Goal: Complete application form

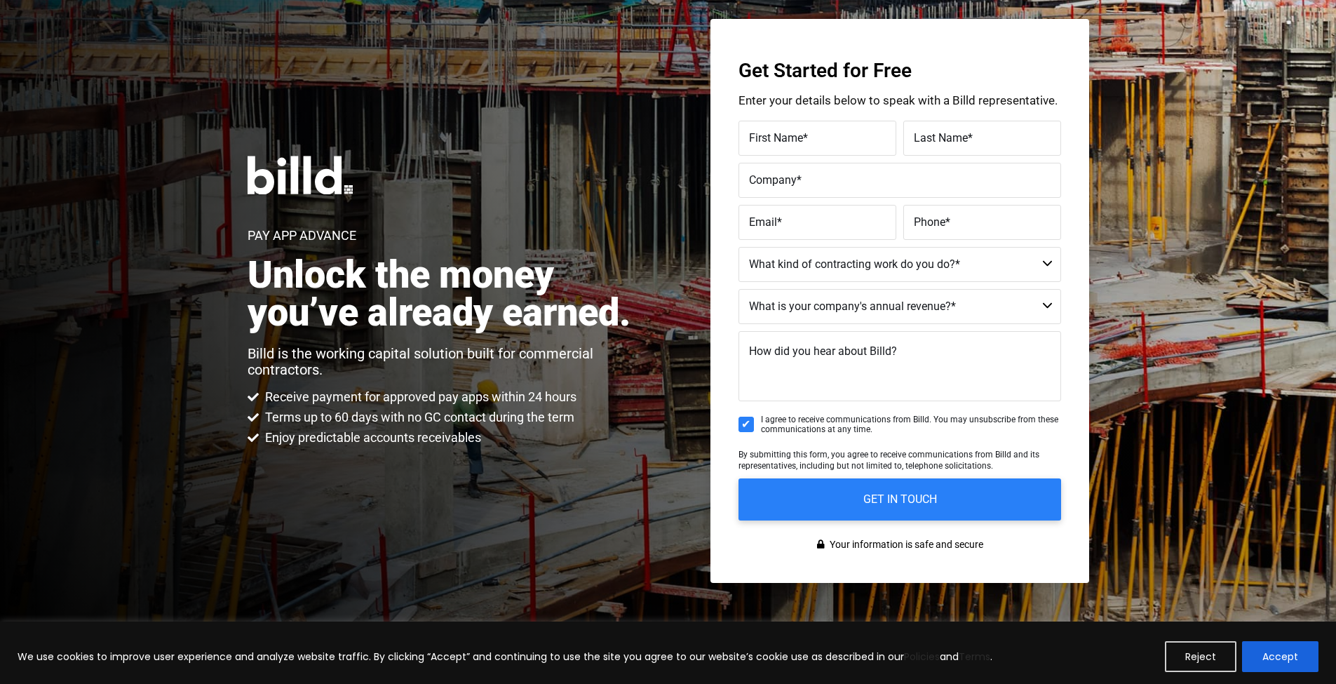
scroll to position [58, 0]
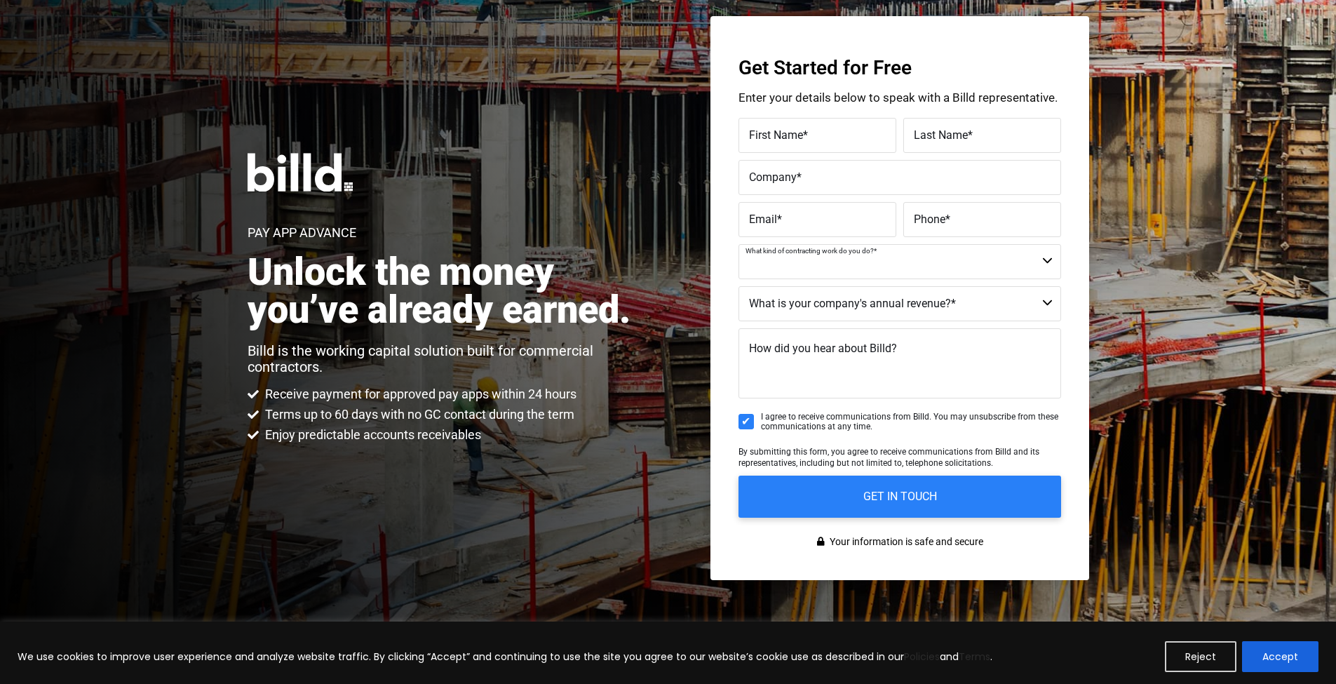
select select "Commercial"
click at [826, 182] on label "Company *" at bounding box center [900, 178] width 302 height 20
click at [826, 182] on input "Company *" at bounding box center [900, 177] width 323 height 35
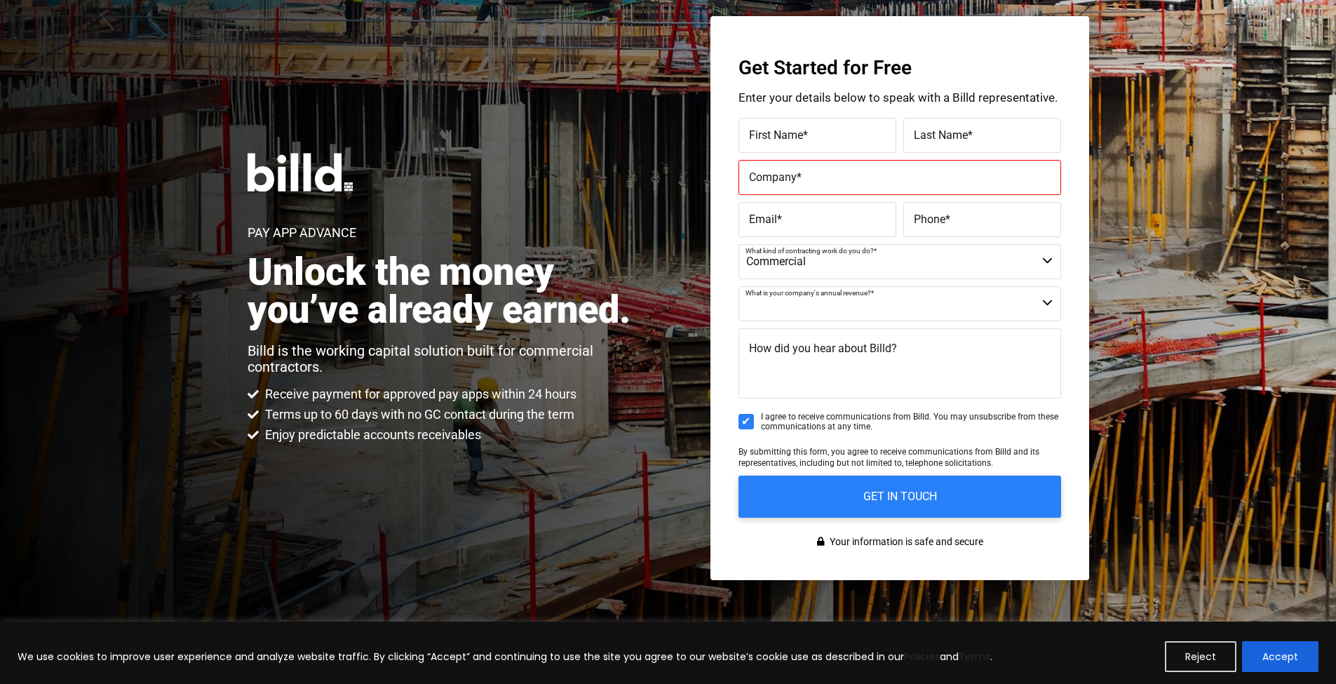
select select "$2M - $4M"
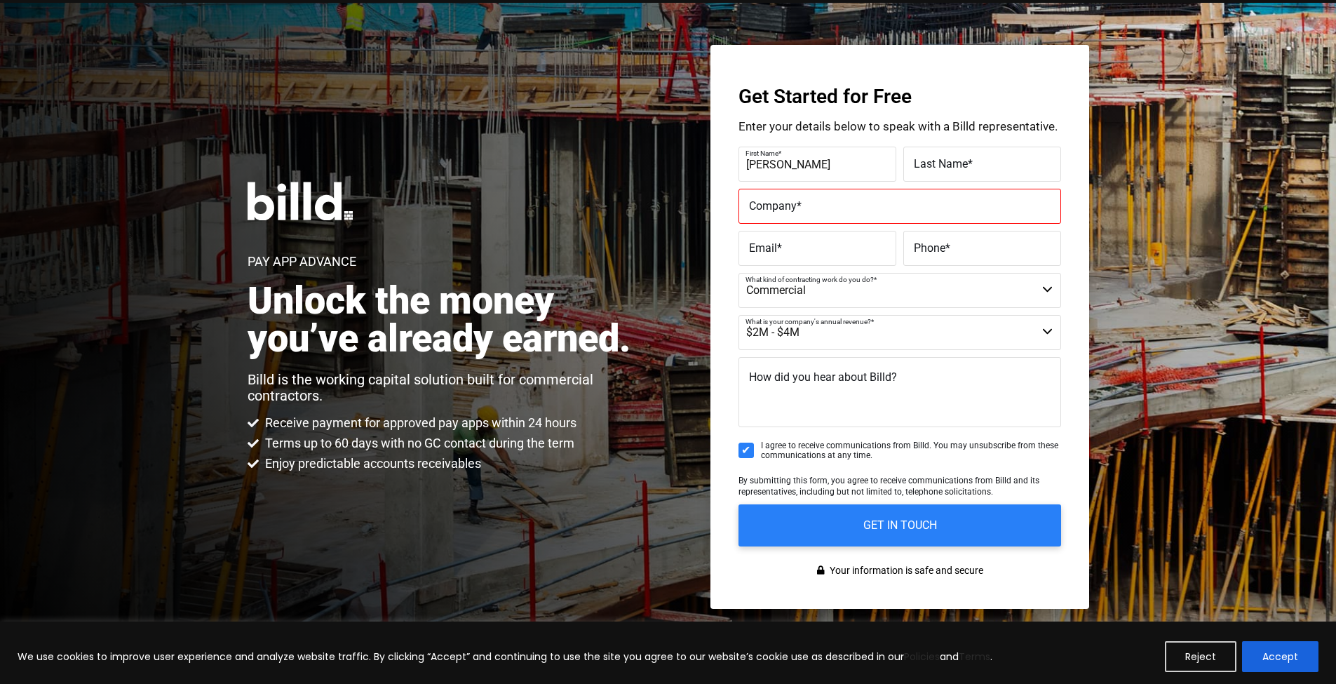
type input "[PERSON_NAME]"
click at [835, 191] on input "Company *" at bounding box center [900, 206] width 323 height 35
type input "Storefront Innovations Group"
click at [851, 246] on label "Email *" at bounding box center [817, 248] width 137 height 20
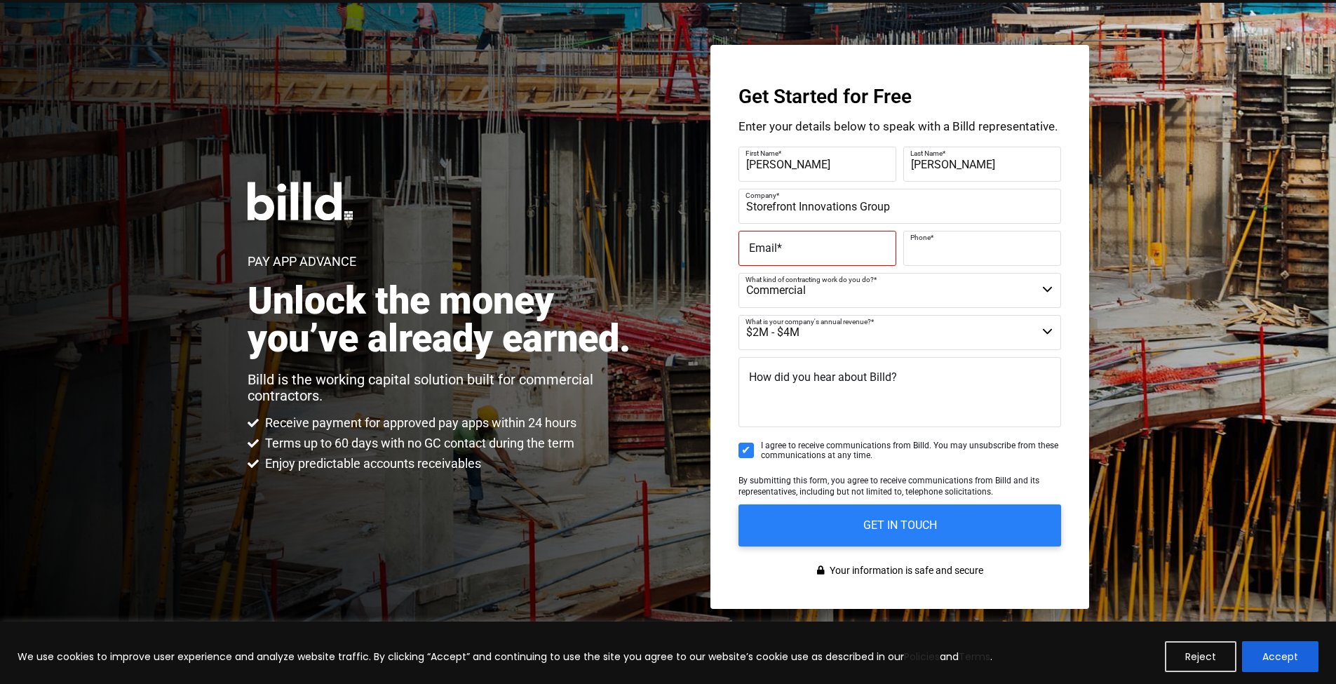
click at [851, 246] on input "Email *" at bounding box center [818, 248] width 158 height 35
type input "[PERSON_NAME][EMAIL_ADDRESS][DOMAIN_NAME]"
type input "[PHONE_NUMBER]"
click at [804, 389] on textarea "How did you hear about Billd?" at bounding box center [900, 392] width 323 height 70
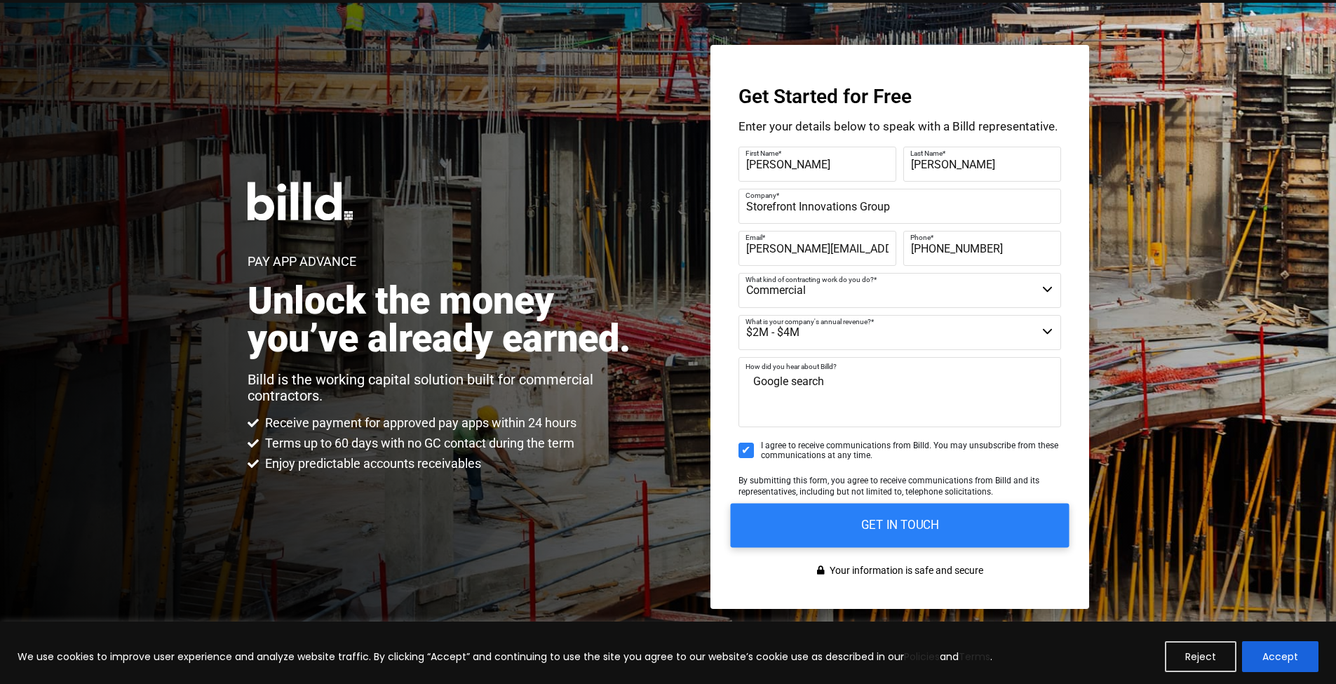
type textarea "Google search"
click at [916, 531] on input "GET IN TOUCH" at bounding box center [899, 525] width 339 height 44
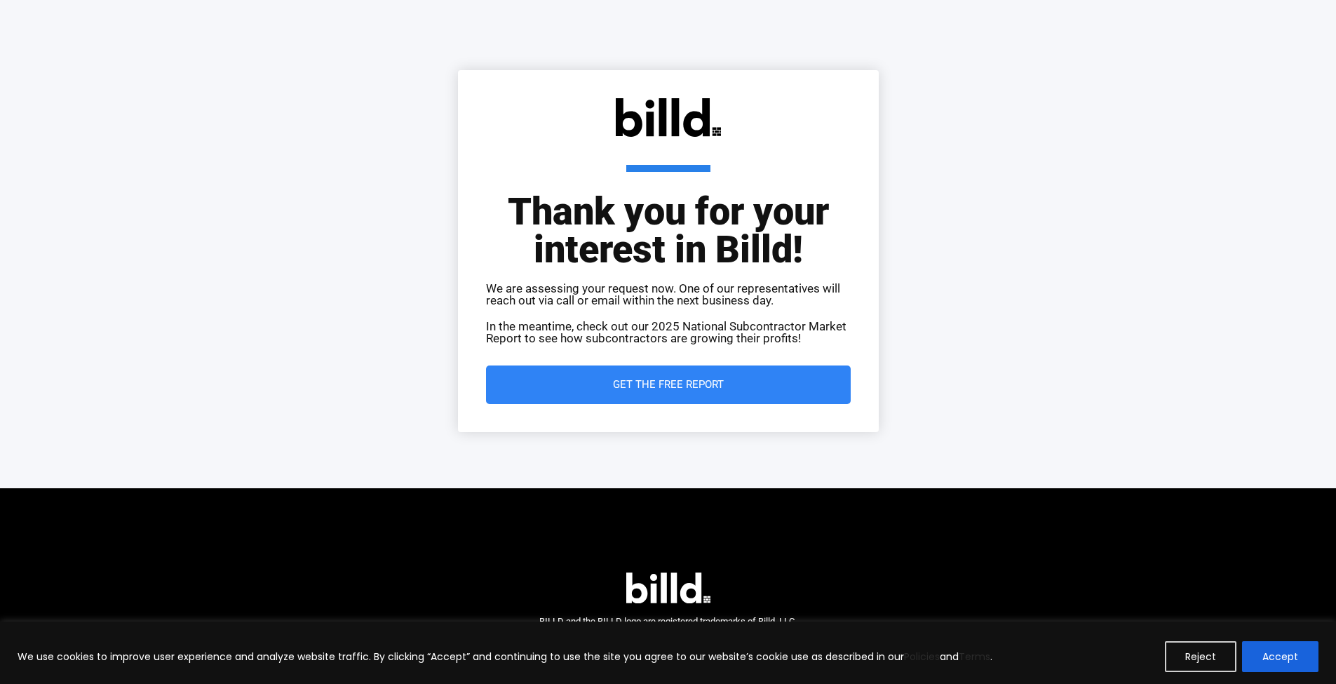
scroll to position [71, 0]
